Goal: Information Seeking & Learning: Learn about a topic

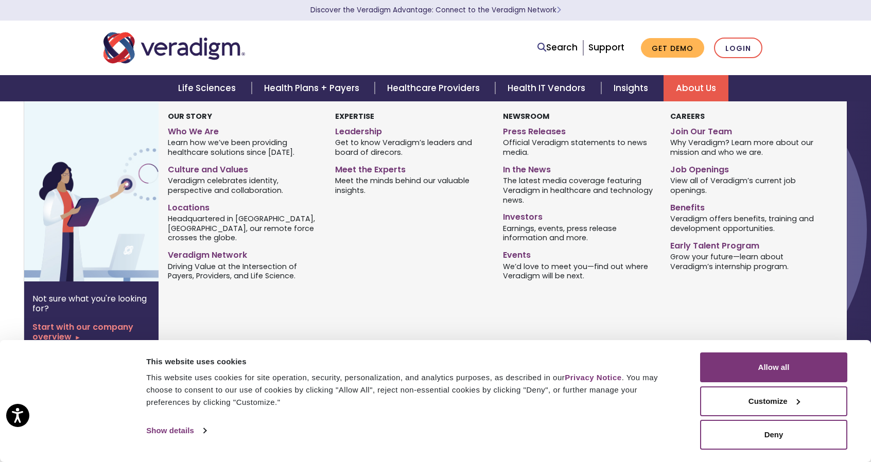
click at [695, 92] on link "About Us" at bounding box center [696, 88] width 65 height 26
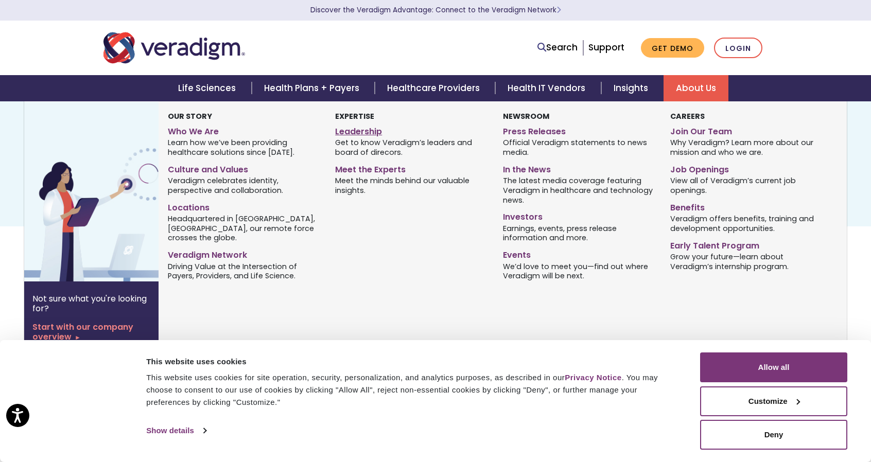
click at [362, 133] on link "Leadership" at bounding box center [411, 130] width 152 height 15
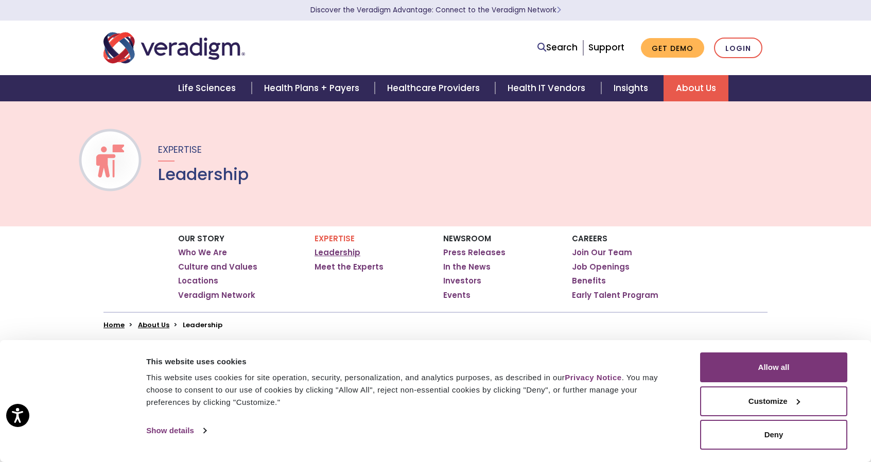
click at [348, 253] on link "Leadership" at bounding box center [338, 253] width 46 height 10
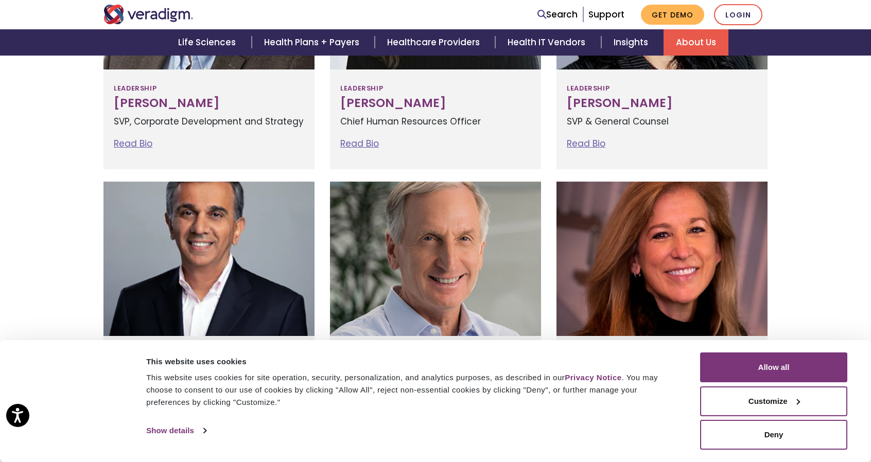
scroll to position [603, 0]
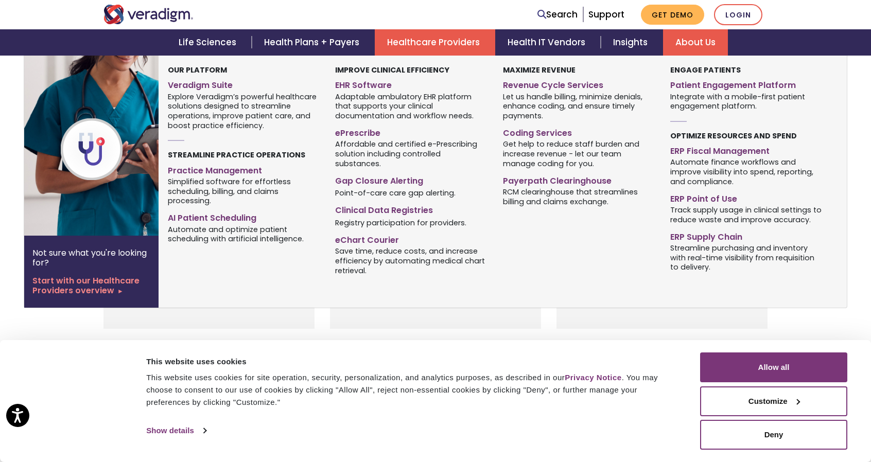
click at [450, 42] on link "Healthcare Providers" at bounding box center [435, 42] width 121 height 26
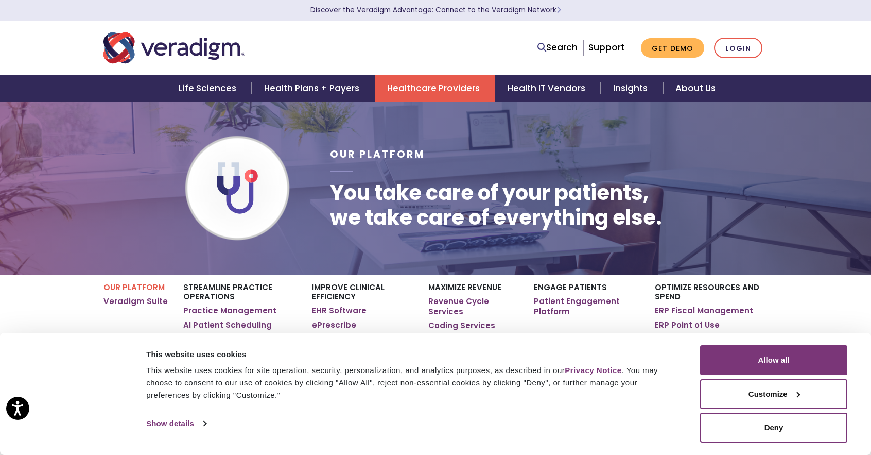
click at [251, 312] on link "Practice Management" at bounding box center [229, 310] width 93 height 10
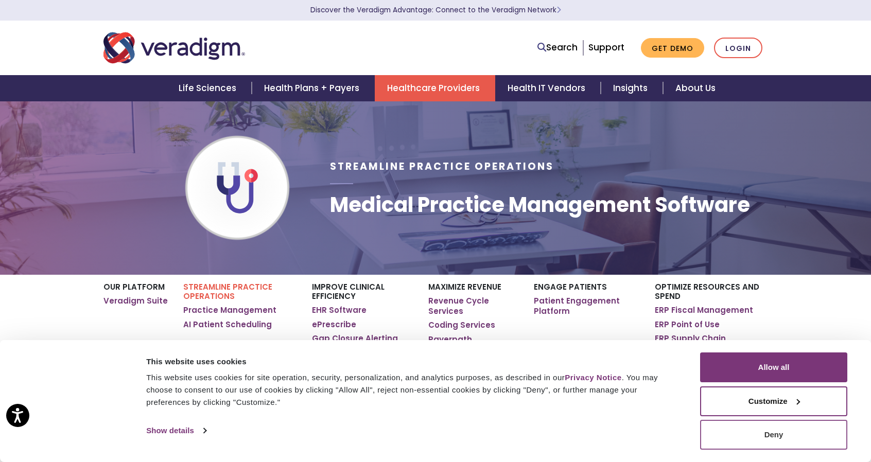
click at [761, 431] on button "Deny" at bounding box center [773, 435] width 147 height 30
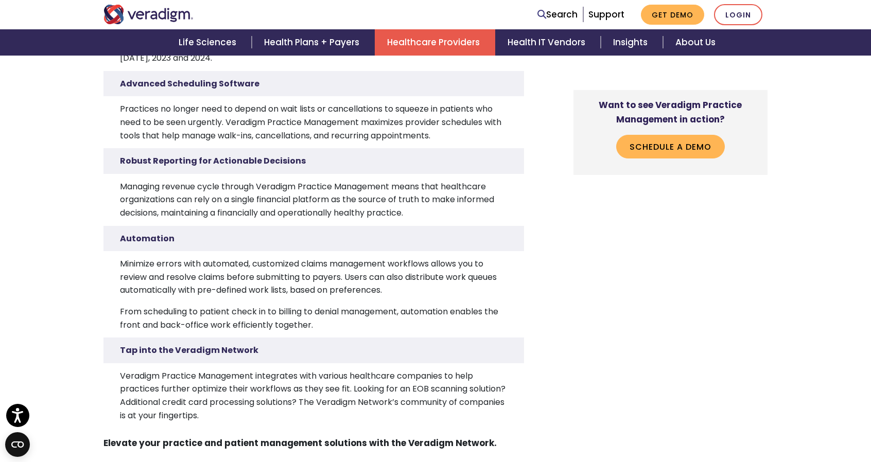
scroll to position [2004, 0]
